Goal: Check status: Check status

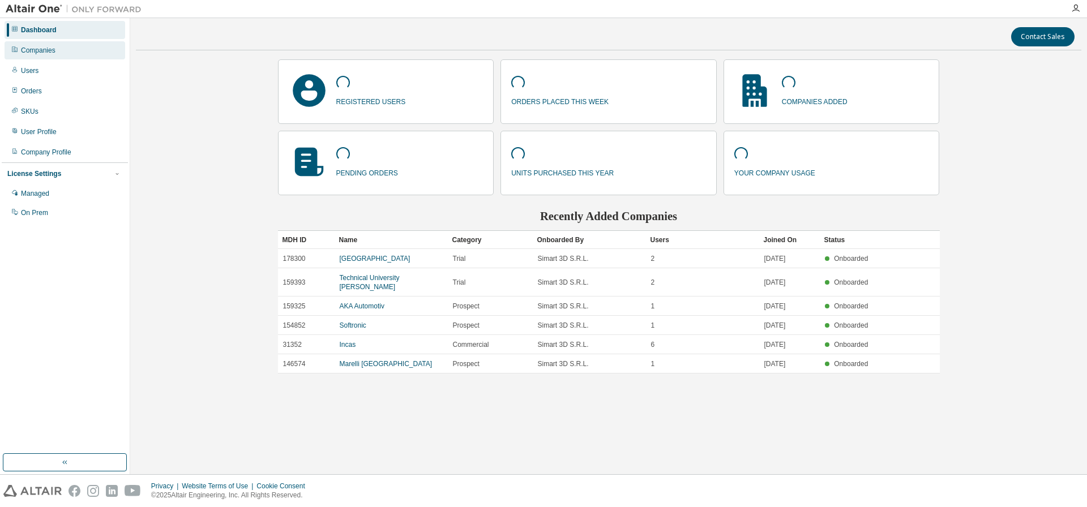
click at [43, 47] on div "Companies" at bounding box center [38, 50] width 35 height 9
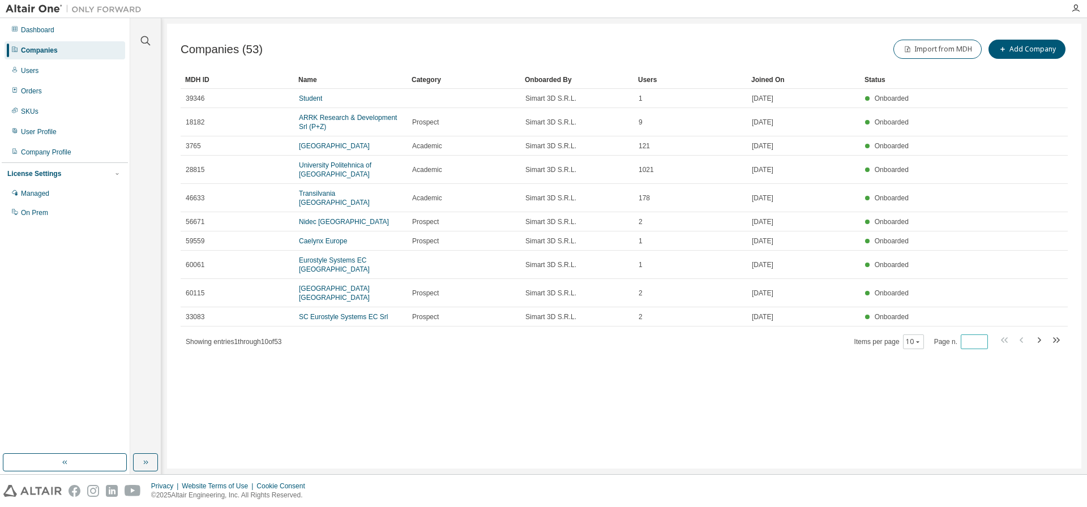
type input "*"
click at [982, 340] on input "*" at bounding box center [975, 341] width 22 height 9
click at [1041, 341] on div "Companies (53) Import from MDH Add Company Clear Load Save Save As Field Operat…" at bounding box center [624, 246] width 914 height 445
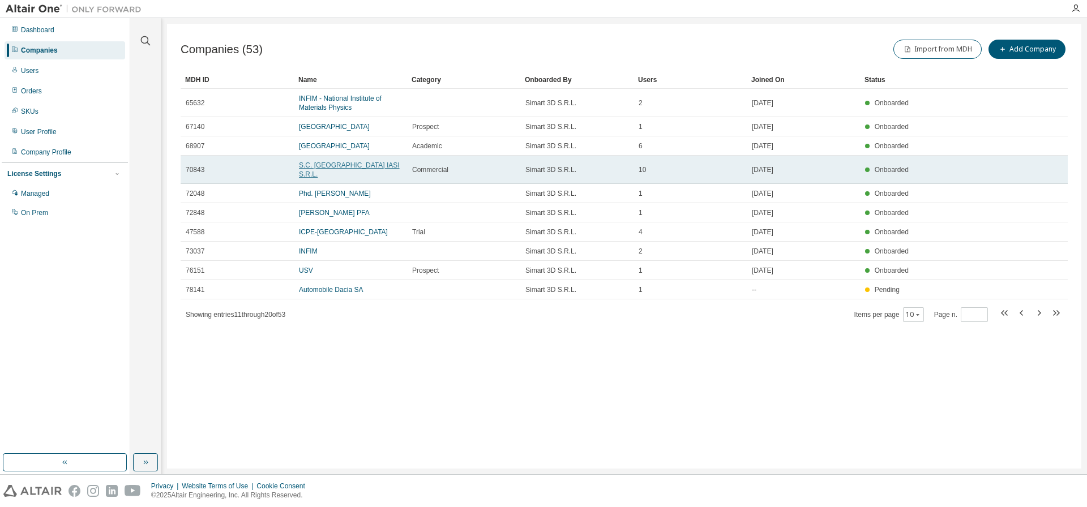
click at [366, 168] on link "S.C. [GEOGRAPHIC_DATA] IASI S.R.L." at bounding box center [349, 169] width 101 height 17
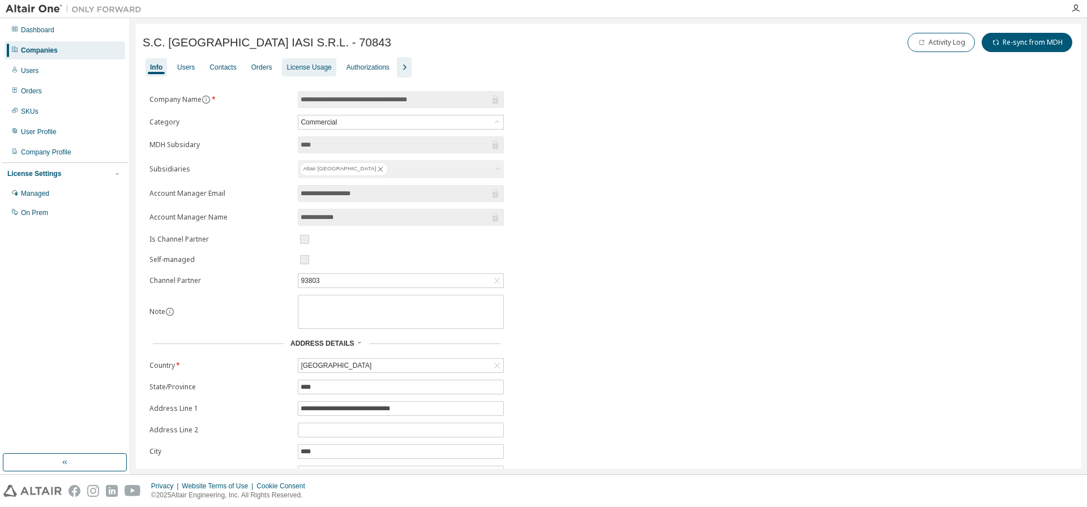
click at [311, 63] on div "License Usage" at bounding box center [309, 67] width 45 height 9
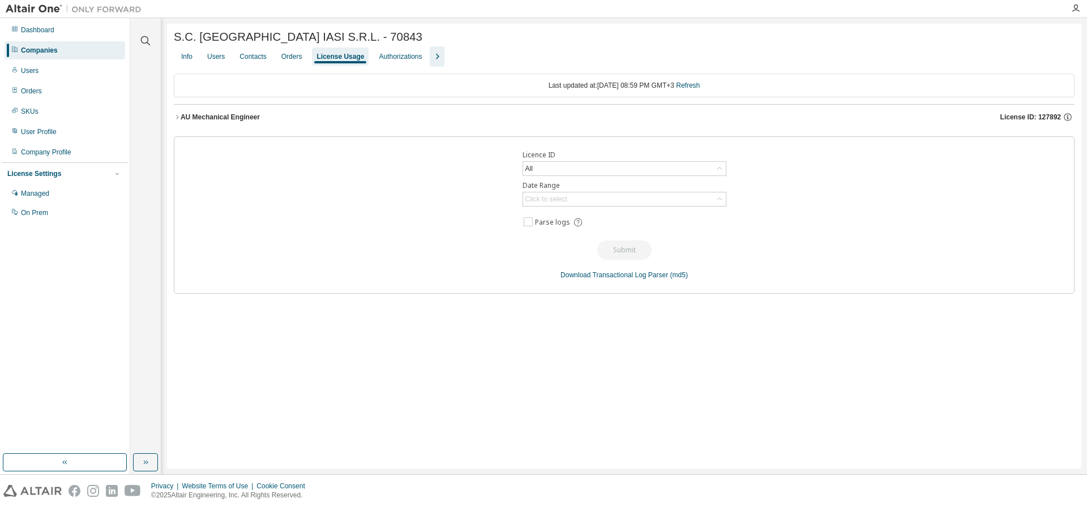
click at [246, 119] on div "AU Mechanical Engineer" at bounding box center [220, 117] width 79 height 9
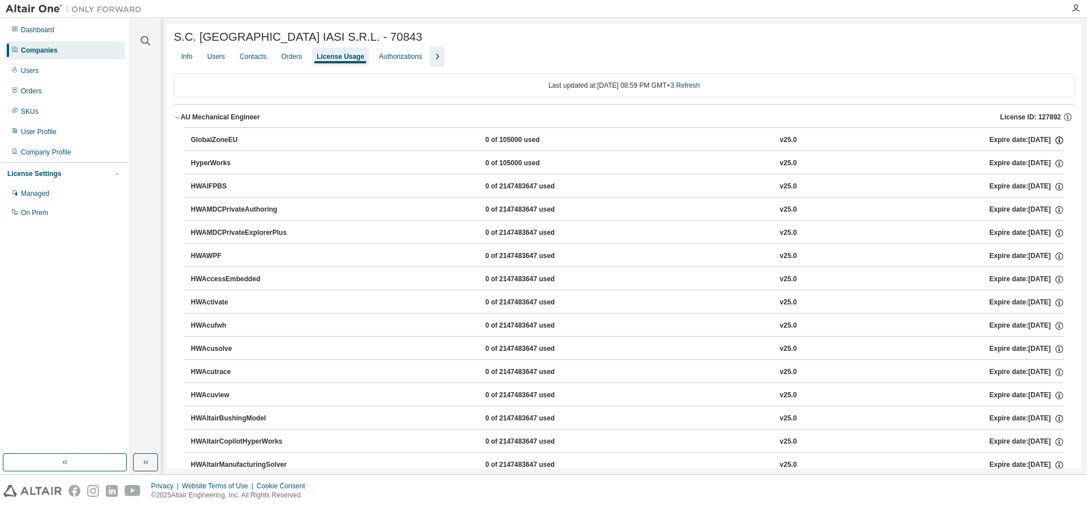
click at [1054, 138] on icon "button" at bounding box center [1059, 140] width 10 height 10
click at [908, 141] on div "GlobalZoneEU 0 of 105000 used v25.0 Expire date: [DATE]" at bounding box center [628, 140] width 874 height 10
